Goal: Information Seeking & Learning: Learn about a topic

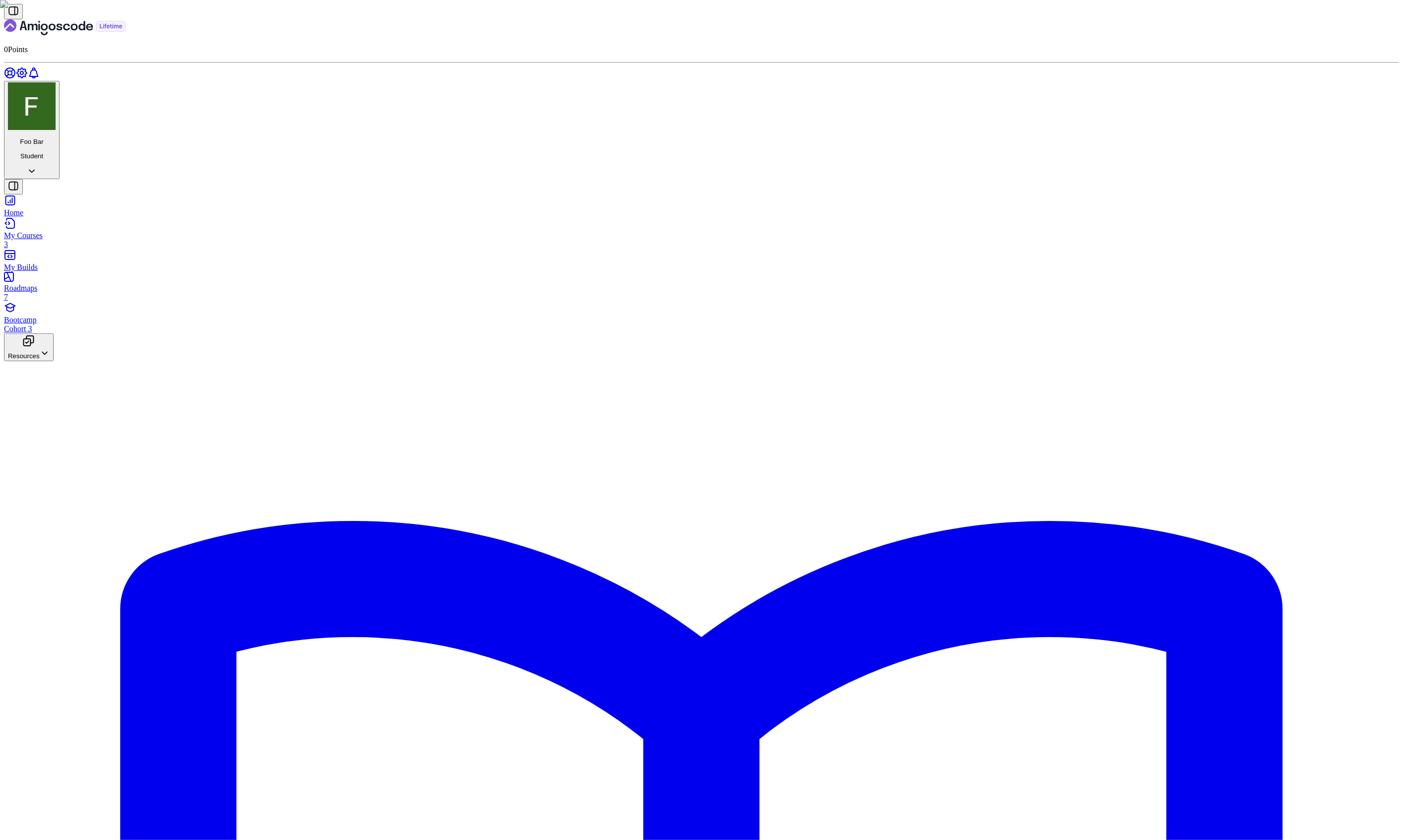
scroll to position [230, 0]
click at [52, 284] on div "Roadmaps 7" at bounding box center [702, 292] width 1395 height 18
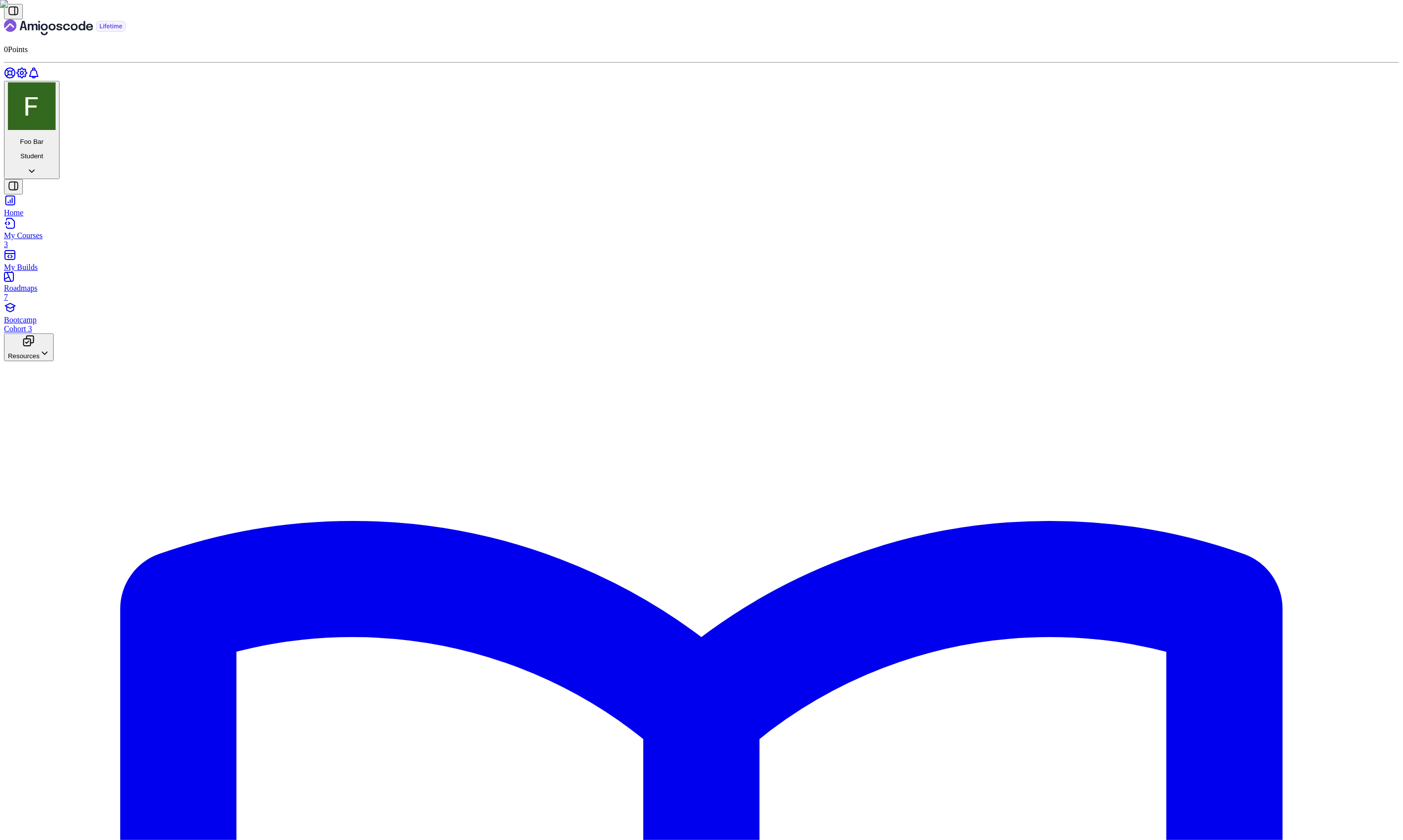
drag, startPoint x: 746, startPoint y: 639, endPoint x: 778, endPoint y: 650, distance: 33.8
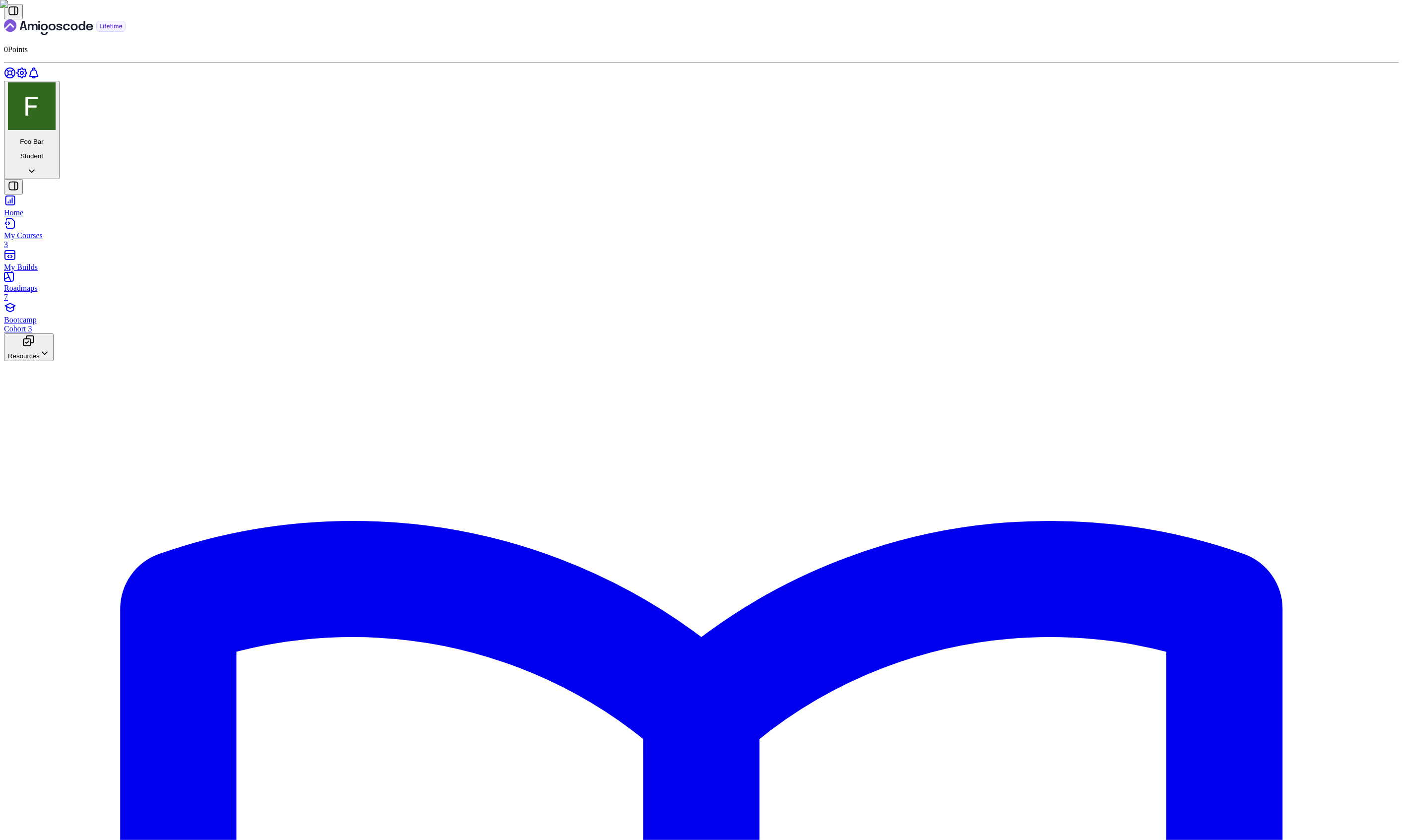
scroll to position [1256, 0]
